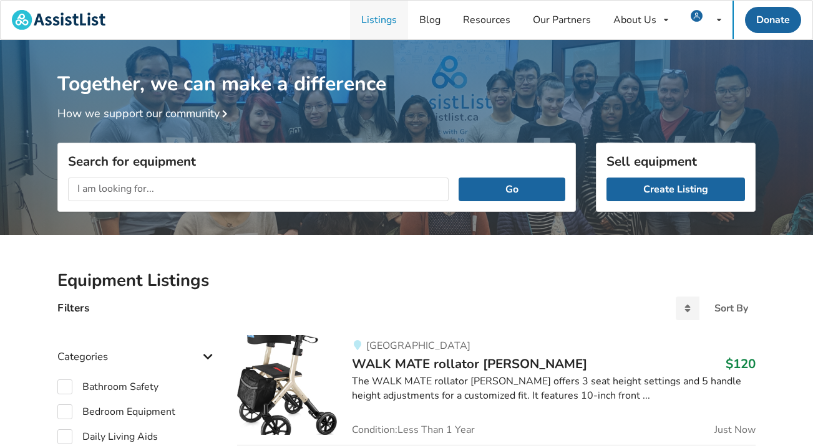
click at [379, 26] on link "Listings" at bounding box center [379, 20] width 58 height 39
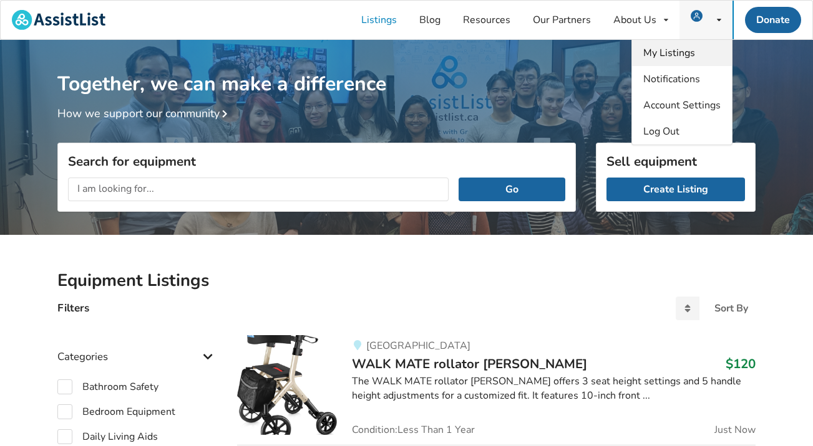
click at [693, 53] on span "My Listings" at bounding box center [669, 53] width 52 height 14
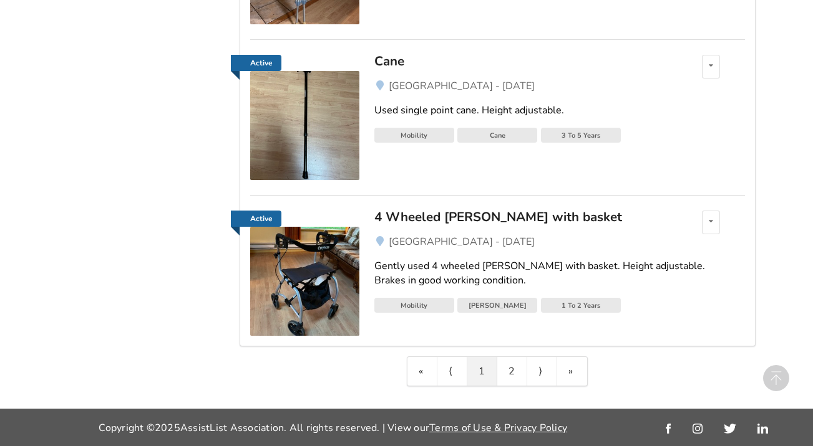
scroll to position [597, 0]
click at [513, 375] on link "2" at bounding box center [512, 371] width 30 height 29
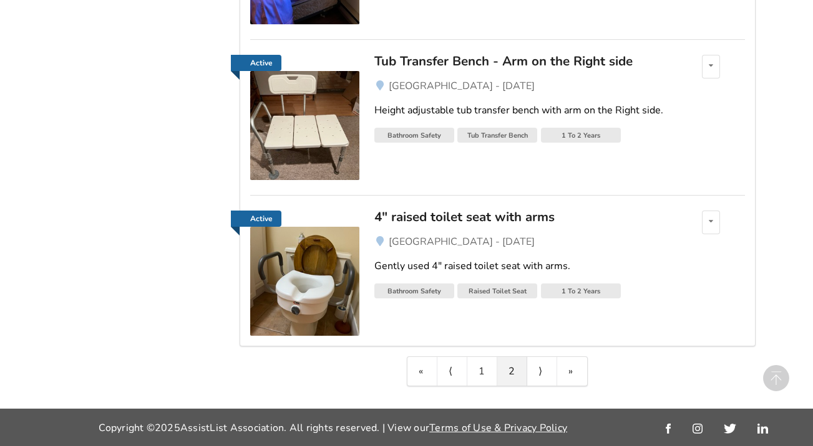
scroll to position [441, 0]
click at [329, 285] on img at bounding box center [304, 281] width 109 height 109
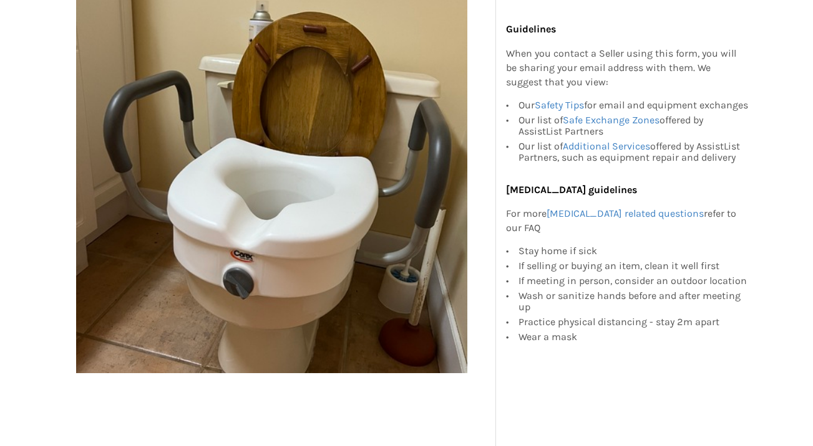
scroll to position [246, 0]
